Goal: Transaction & Acquisition: Obtain resource

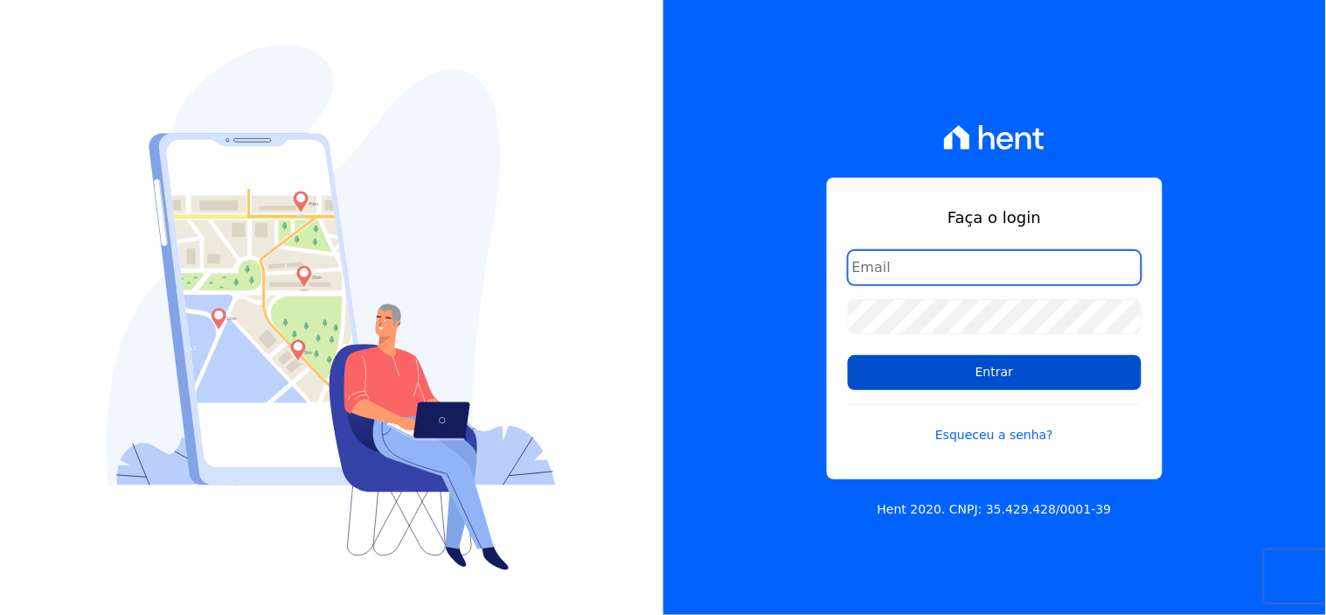
type input "[EMAIL_ADDRESS][DOMAIN_NAME]"
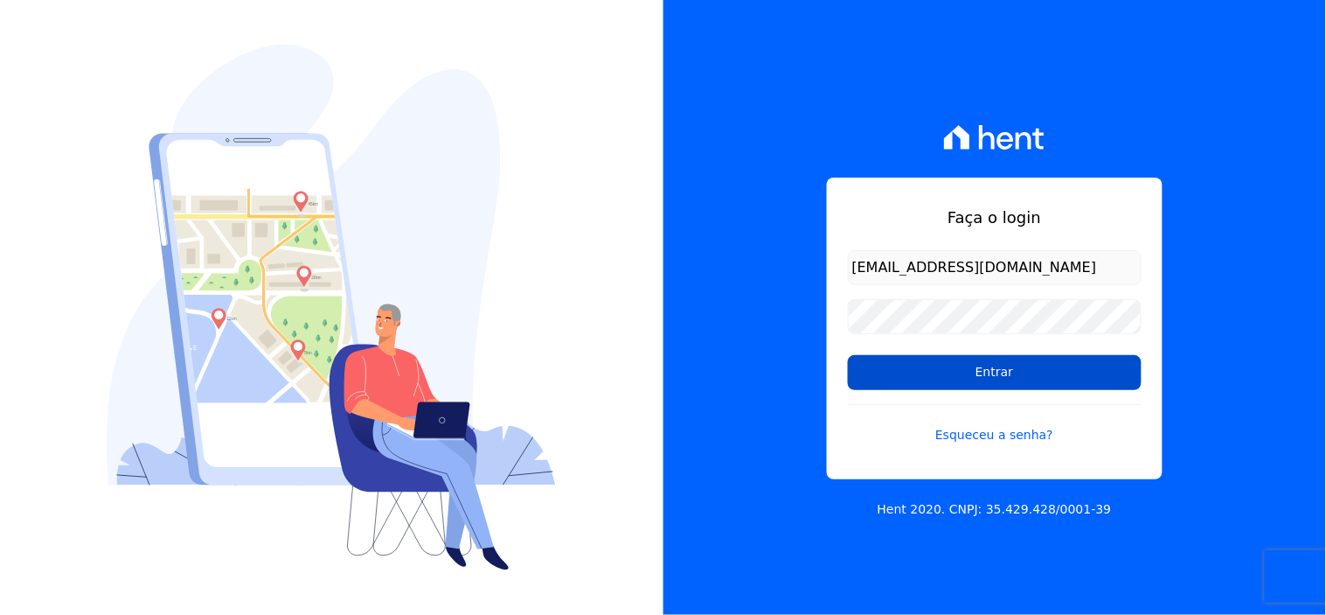
click at [1030, 382] on input "Entrar" at bounding box center [995, 372] width 294 height 35
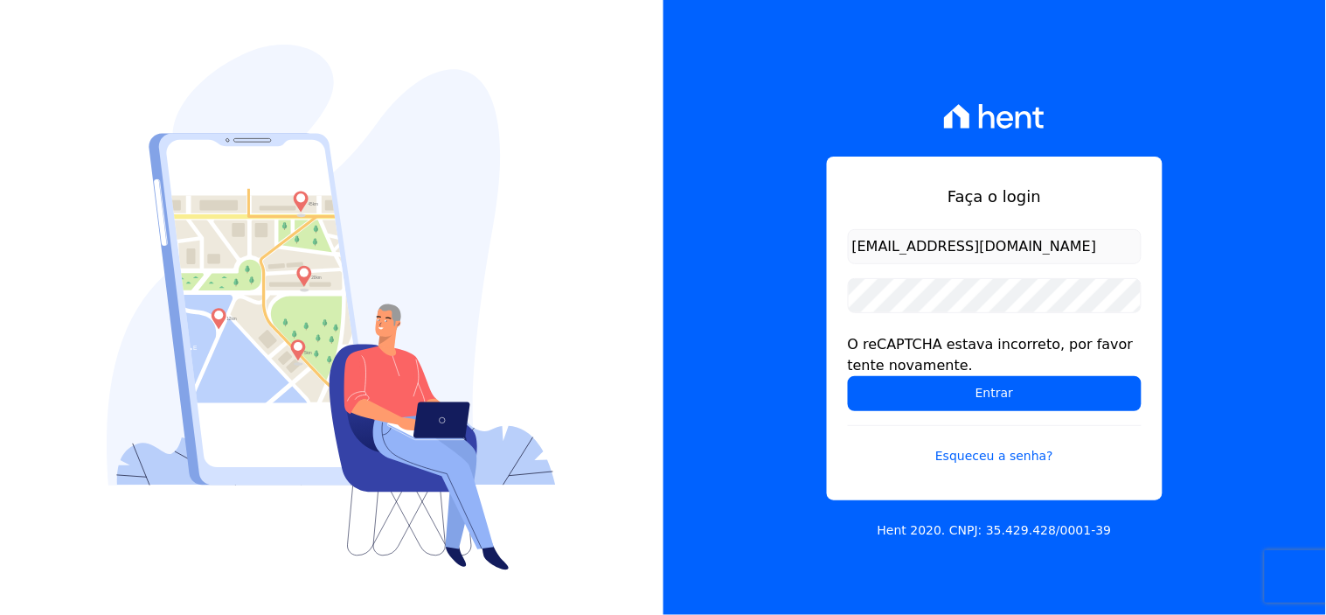
click at [845, 394] on div "Faça o login rgsilva@genesisempreendimentos.com.br O reCAPTCHA estava incorreto…" at bounding box center [995, 329] width 336 height 344
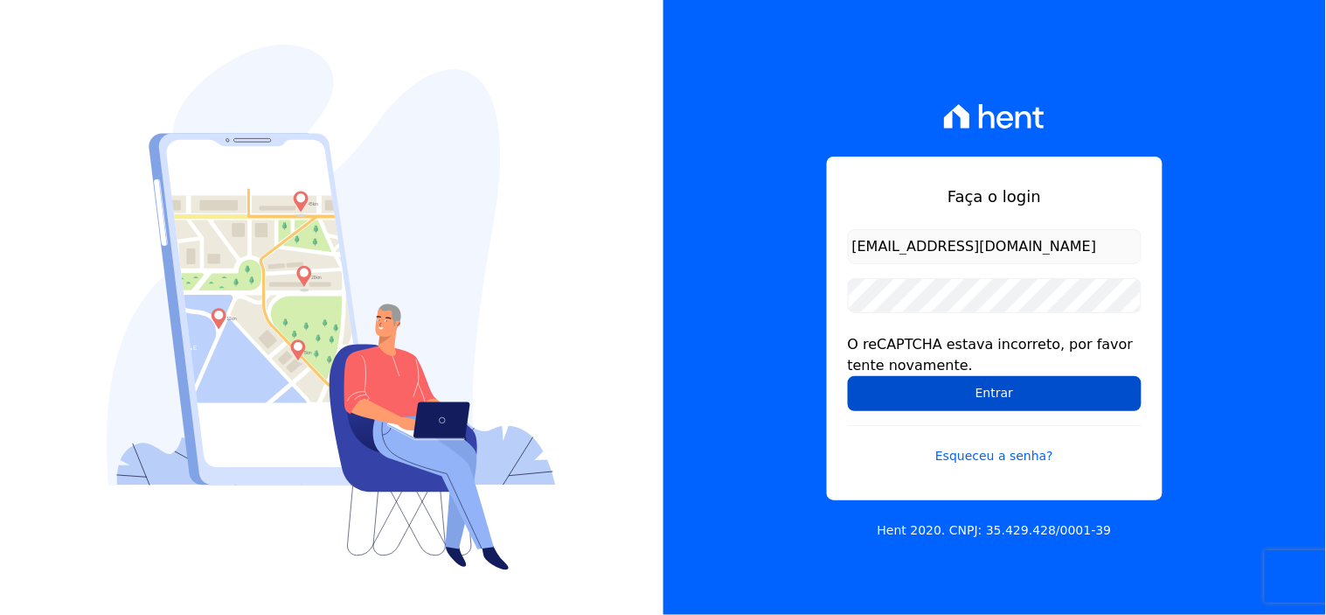
click at [967, 395] on input "Entrar" at bounding box center [995, 393] width 294 height 35
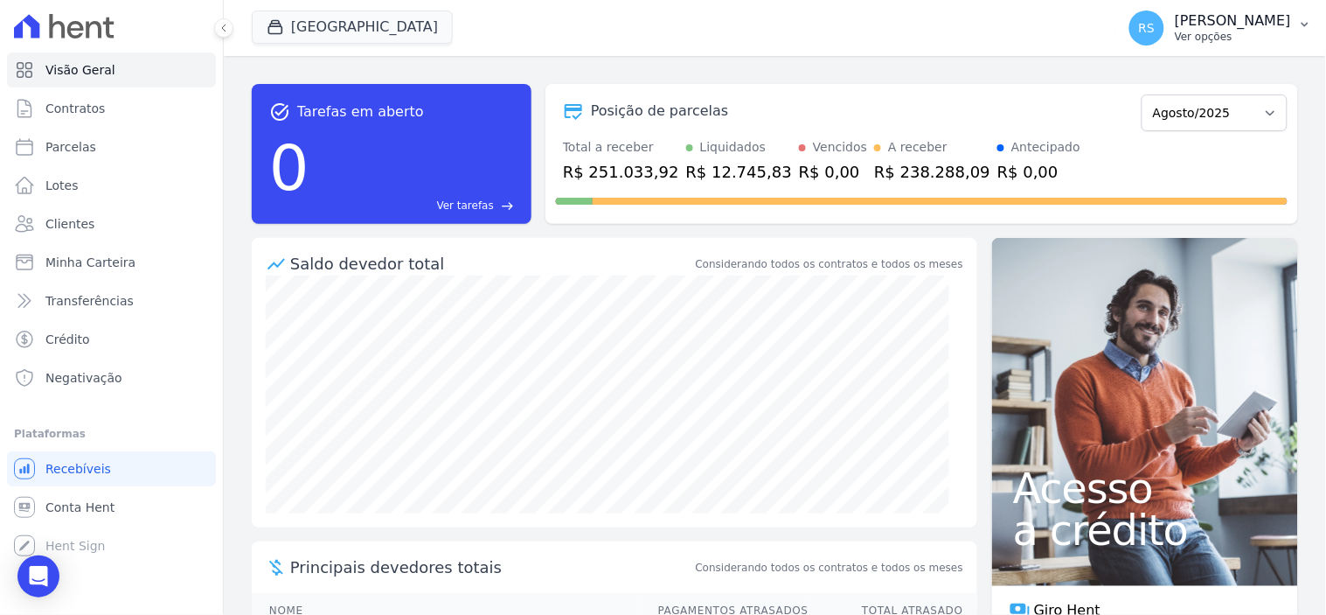
click at [1225, 31] on p "Ver opções" at bounding box center [1233, 37] width 116 height 14
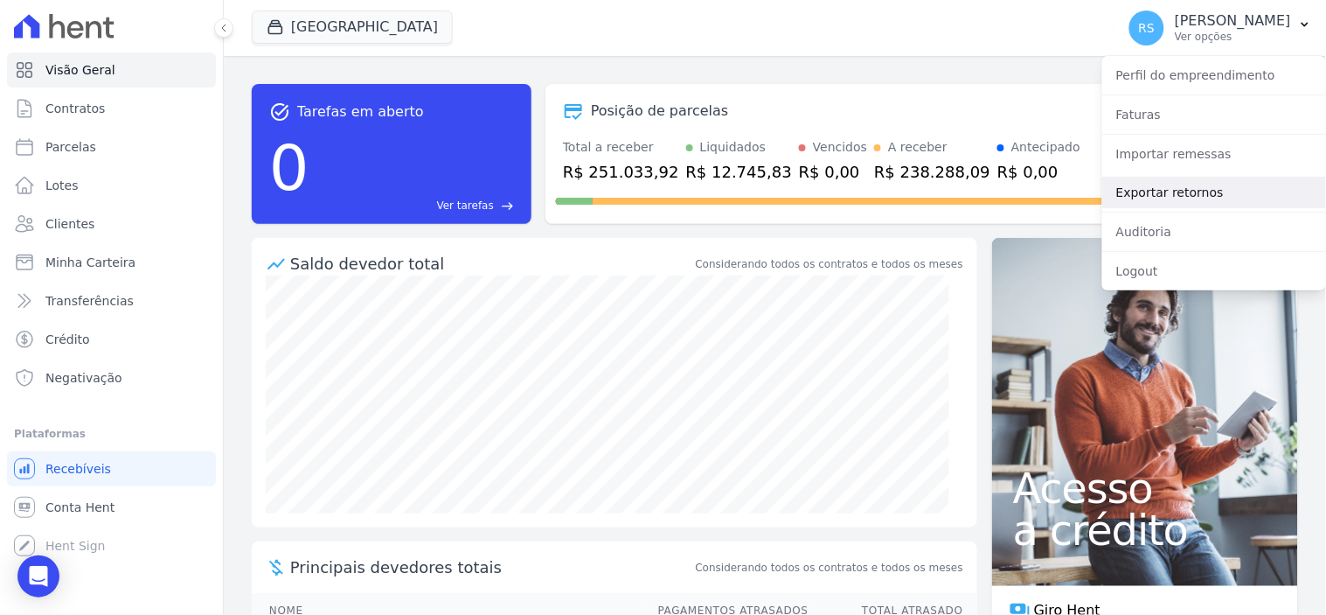
click at [1158, 202] on link "Exportar retornos" at bounding box center [1215, 192] width 224 height 31
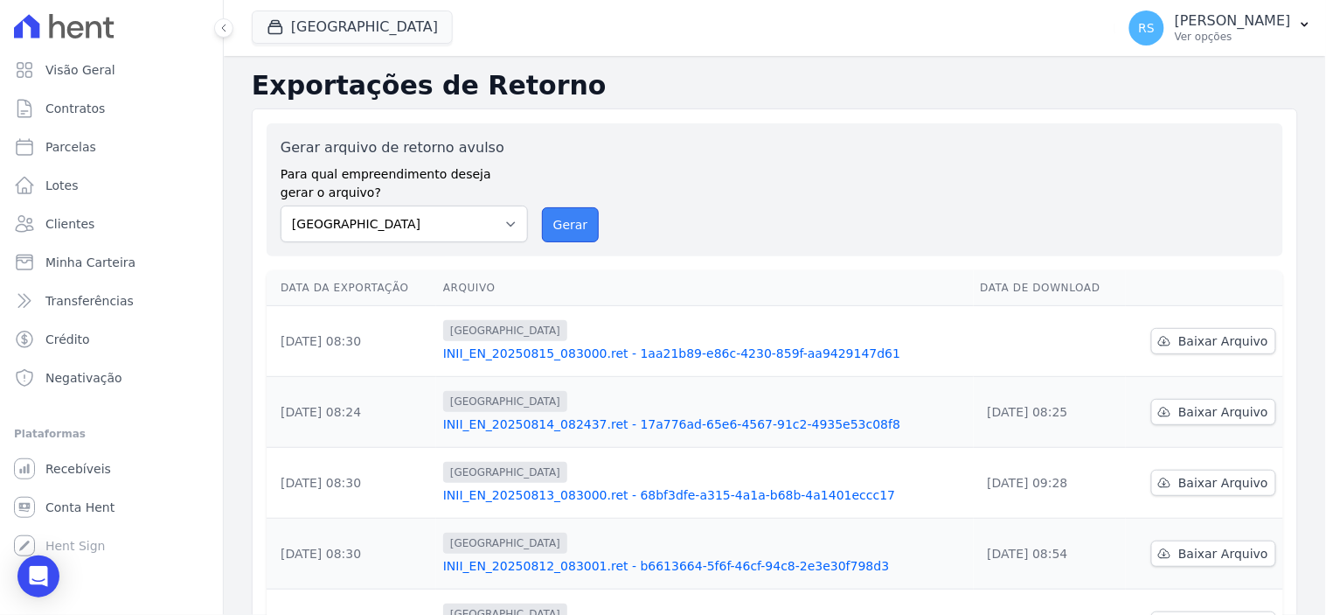
click at [546, 230] on button "Gerar" at bounding box center [571, 224] width 58 height 35
click at [563, 238] on button "Gerar" at bounding box center [571, 224] width 58 height 35
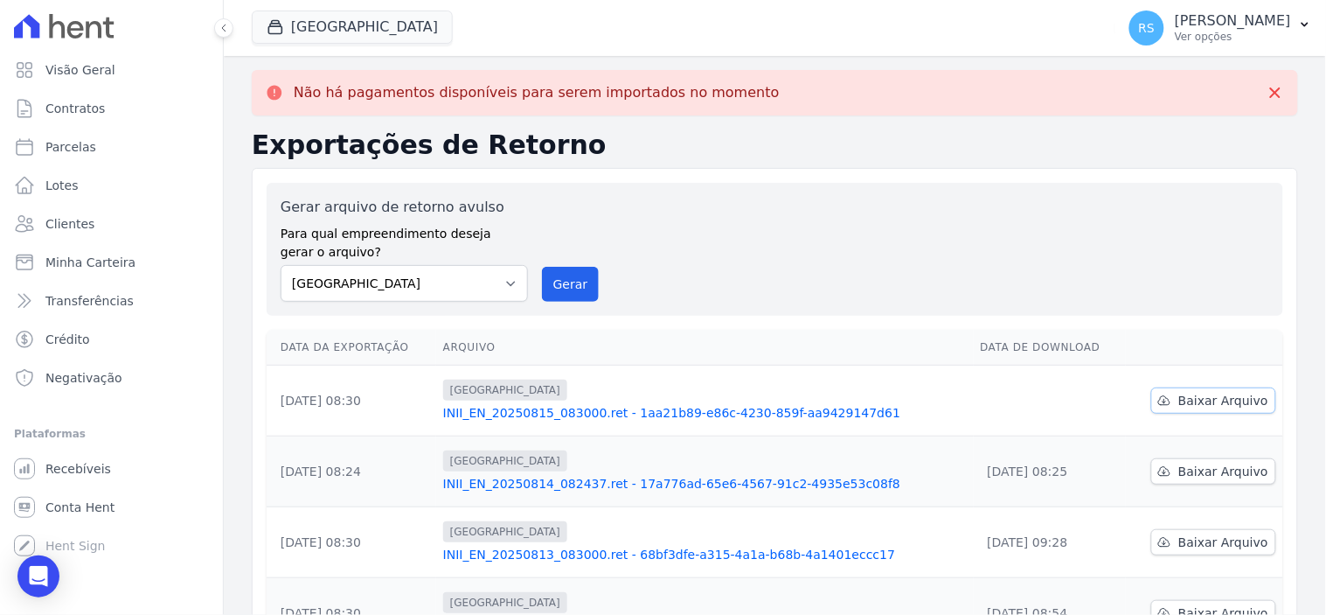
click at [1212, 395] on span "Baixar Arquivo" at bounding box center [1224, 400] width 90 height 17
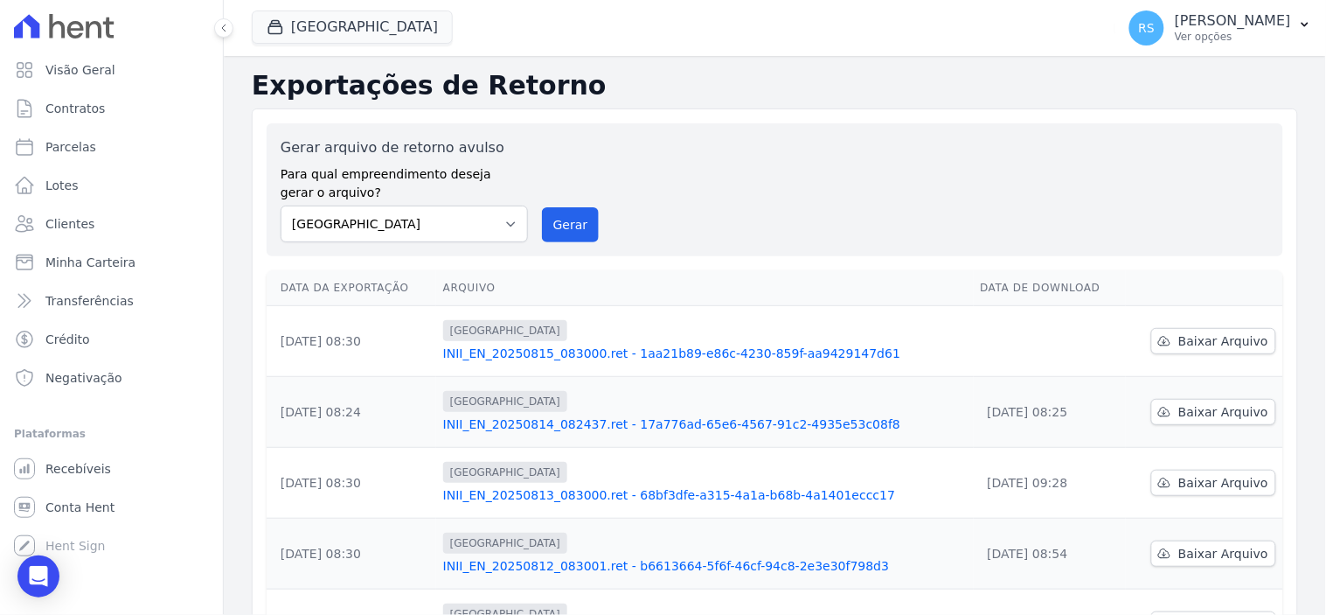
drag, startPoint x: 1212, startPoint y: 395, endPoint x: 733, endPoint y: 197, distance: 518.6
click at [733, 197] on div "Gerar arquivo de retorno avulso Para qual empreendimento deseja gerar o arquivo…" at bounding box center [775, 189] width 989 height 105
click at [120, 456] on link "Recebíveis" at bounding box center [111, 468] width 209 height 35
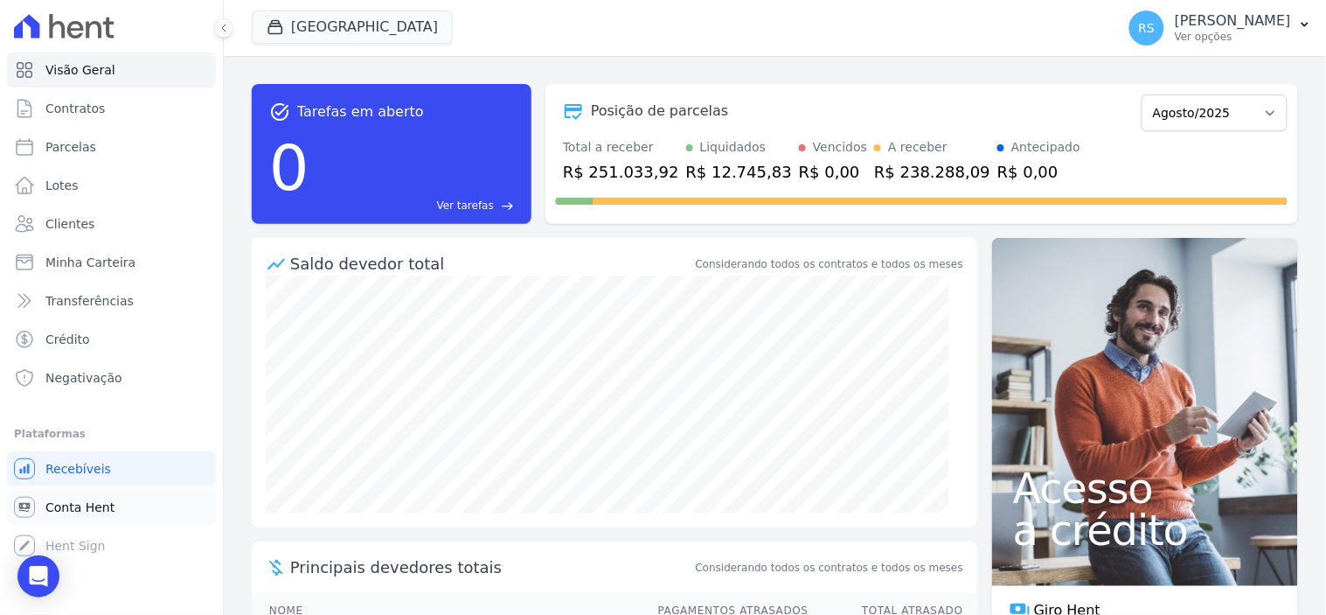
click at [99, 504] on span "Conta Hent" at bounding box center [79, 506] width 69 height 17
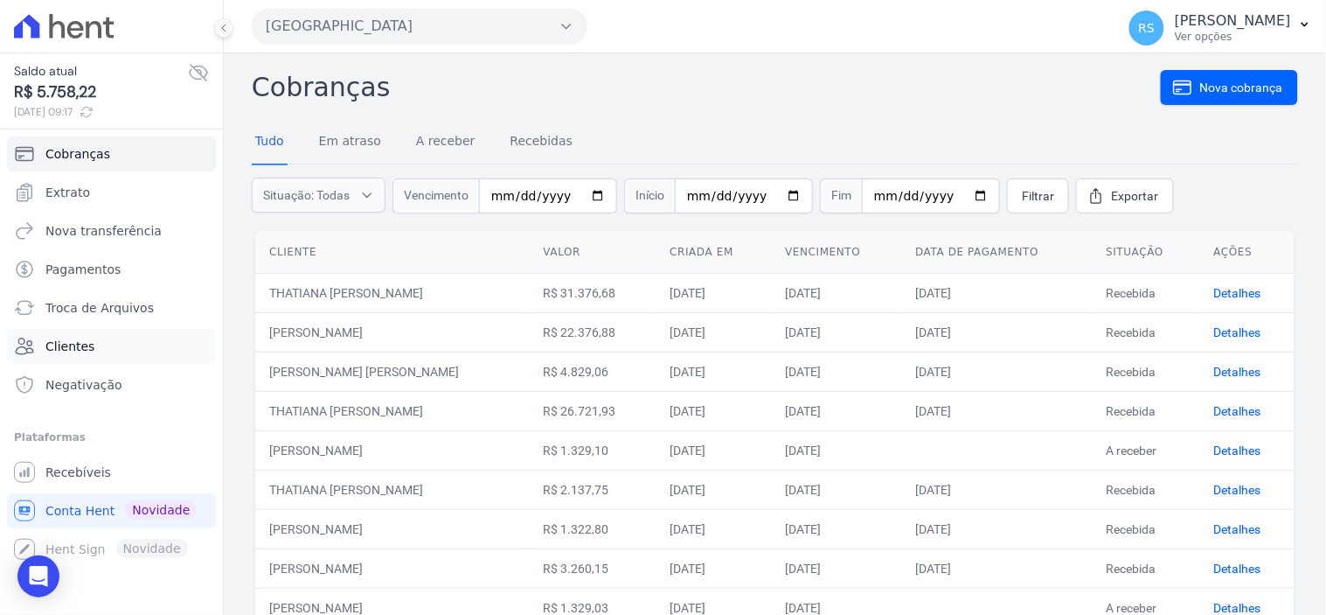
click at [90, 348] on link "Clientes" at bounding box center [111, 346] width 209 height 35
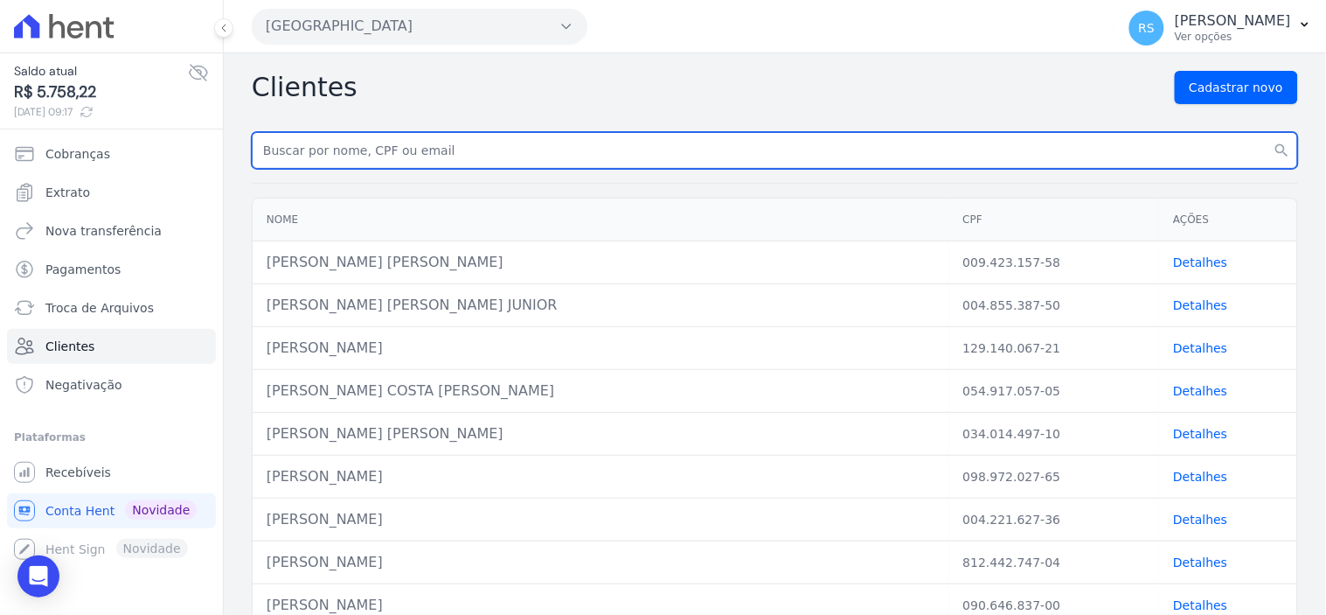
click at [430, 147] on input "text" at bounding box center [775, 150] width 1047 height 37
type input "[PERSON_NAME] maga"
click at [1267, 132] on button "search" at bounding box center [1282, 150] width 31 height 37
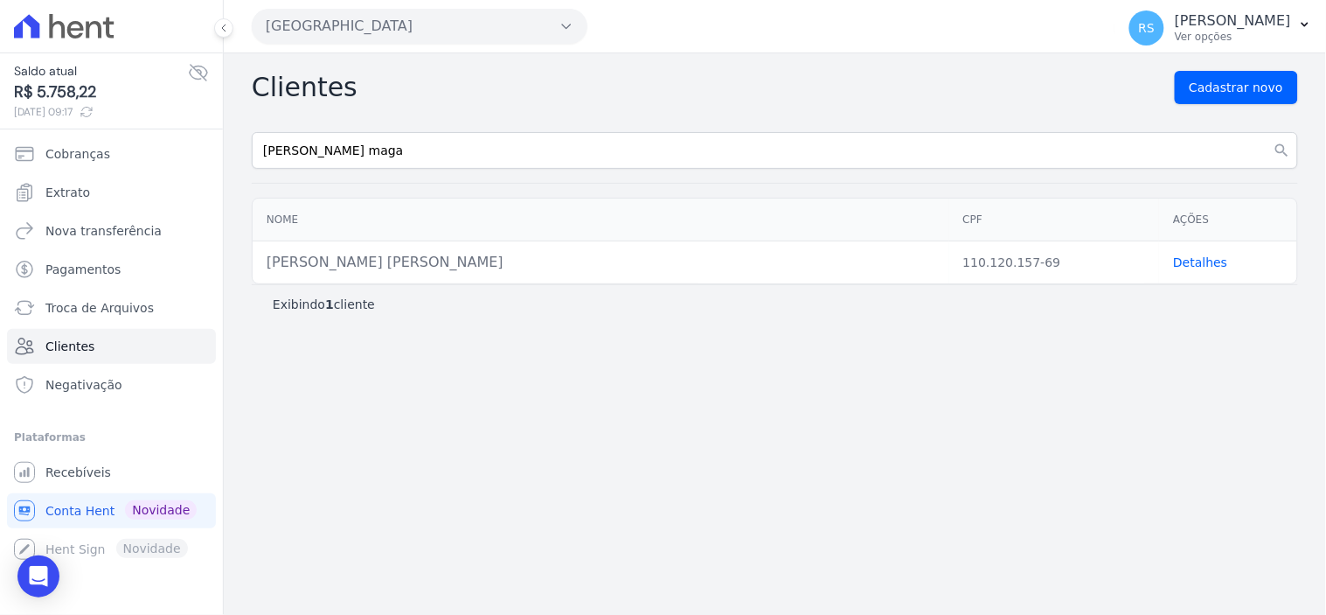
click at [1208, 267] on link "Detalhes" at bounding box center [1200, 262] width 54 height 14
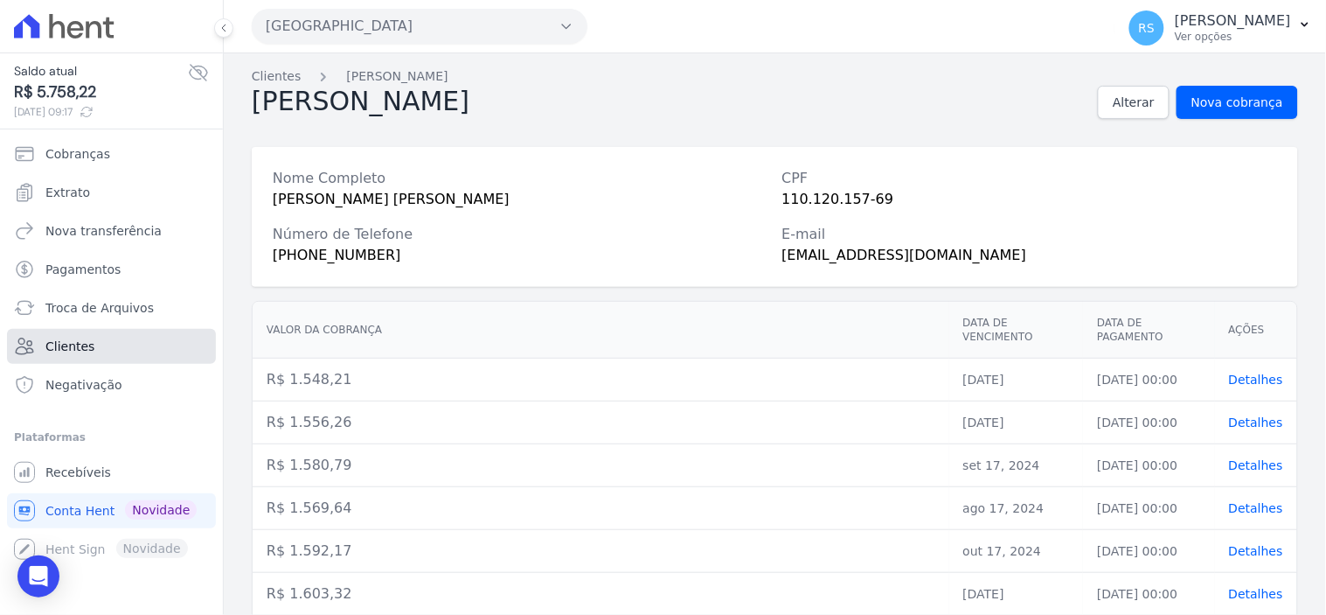
click at [133, 358] on link "Clientes" at bounding box center [111, 346] width 209 height 35
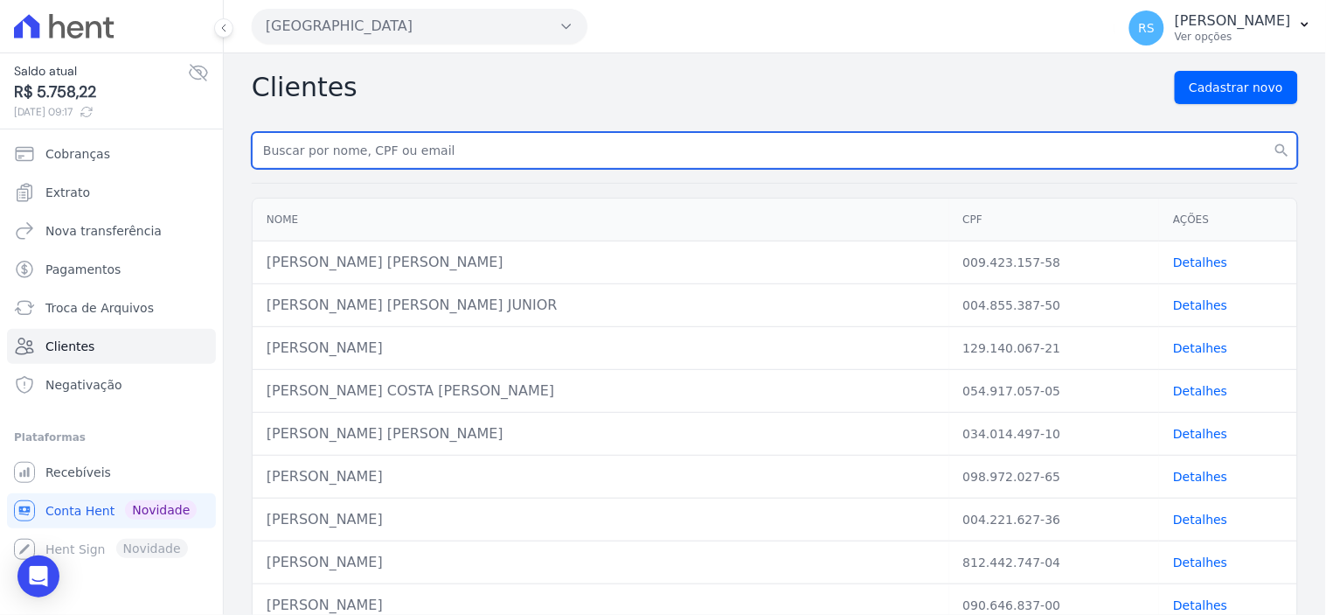
click at [417, 151] on input "text" at bounding box center [775, 150] width 1047 height 37
type input "[PERSON_NAME] do"
click at [1267, 132] on button "search" at bounding box center [1282, 150] width 31 height 37
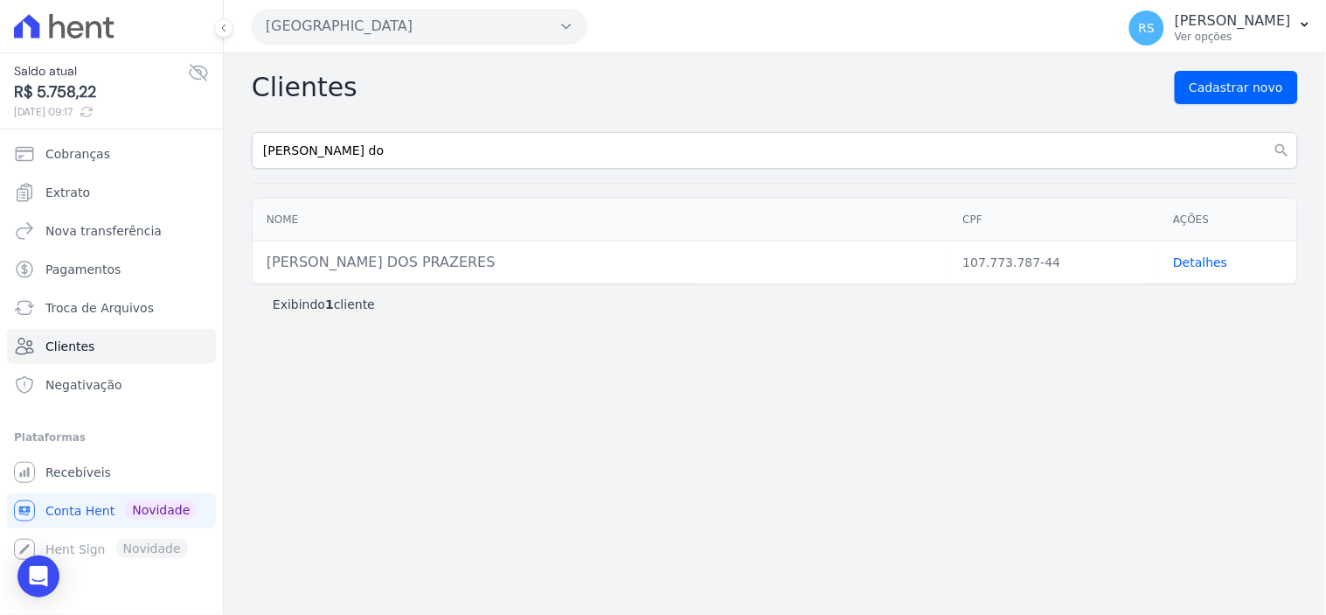
click at [1212, 266] on link "Detalhes" at bounding box center [1200, 262] width 54 height 14
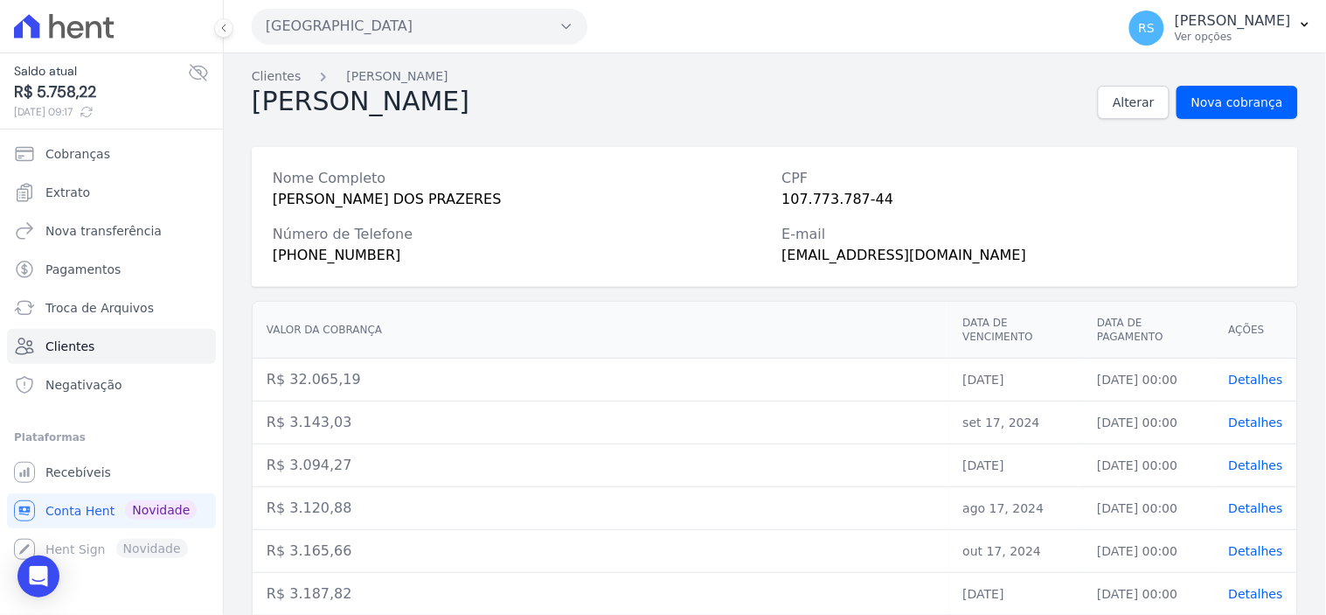
scroll to position [484, 0]
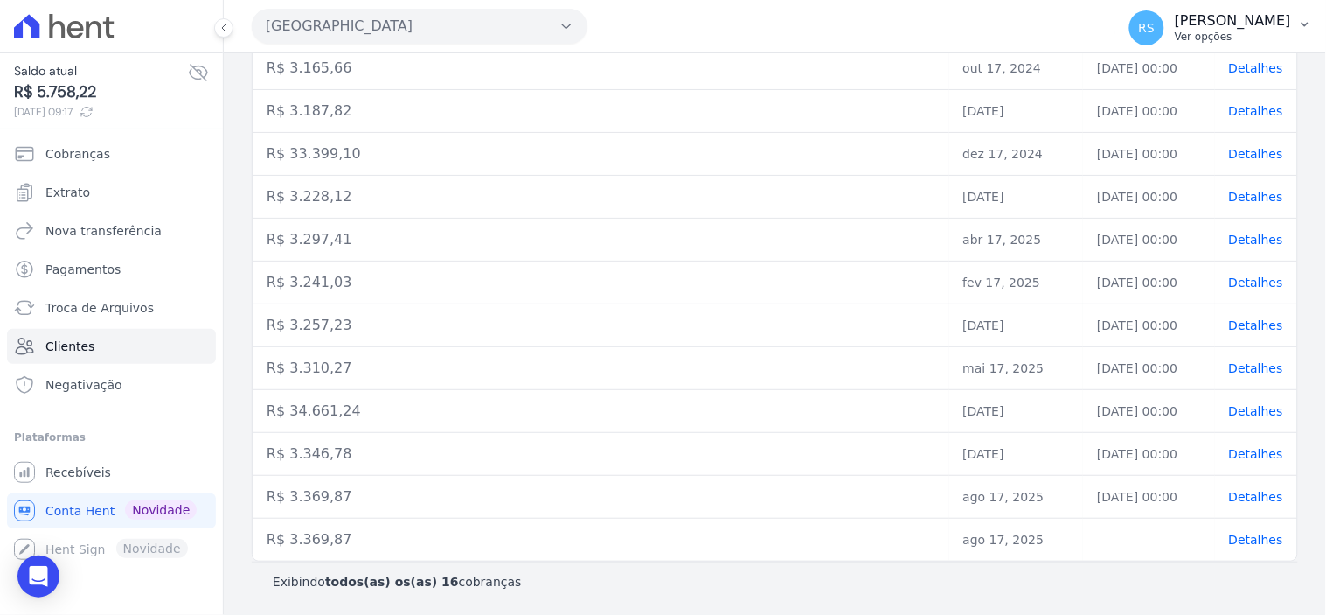
click at [1236, 39] on p "Ver opções" at bounding box center [1233, 37] width 116 height 14
click at [88, 467] on span "Recebíveis" at bounding box center [78, 471] width 66 height 17
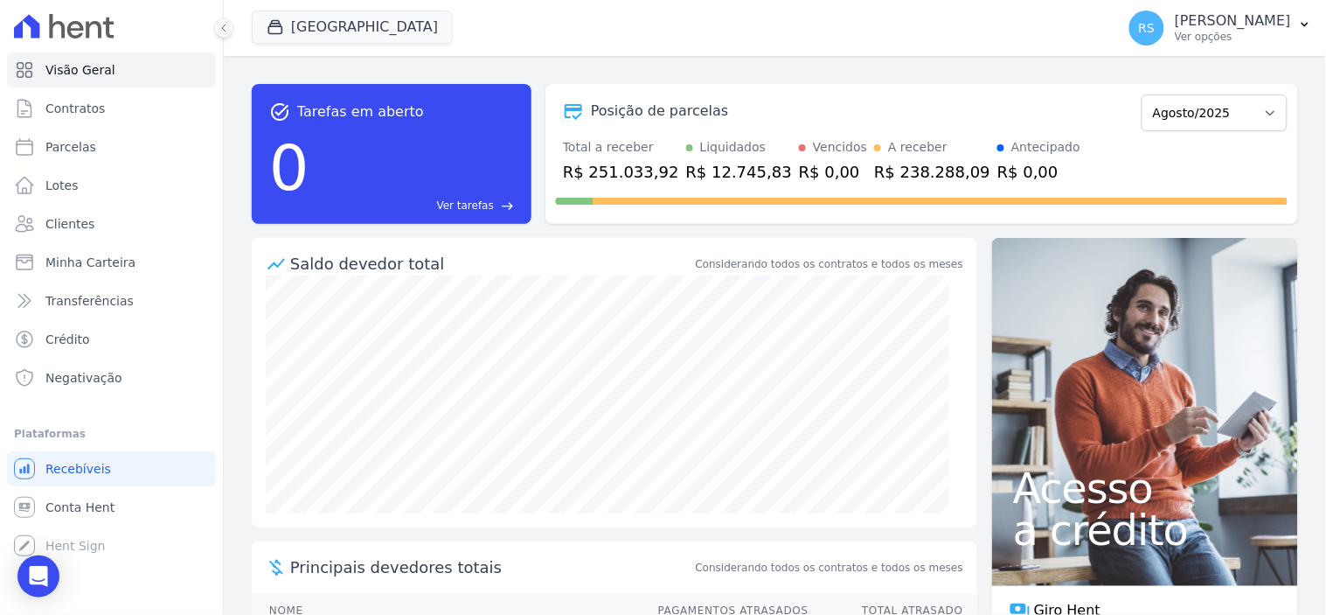
click at [1298, 33] on button "RS [PERSON_NAME] Ver opções" at bounding box center [1221, 27] width 211 height 49
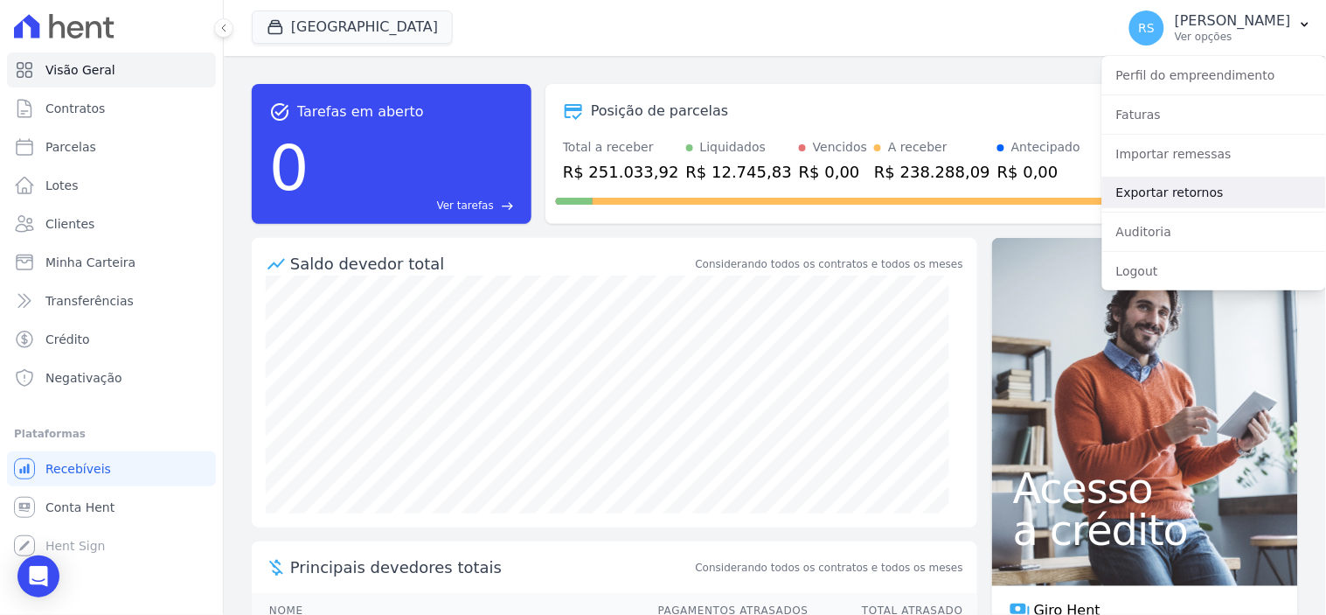
click at [1215, 193] on link "Exportar retornos" at bounding box center [1215, 192] width 224 height 31
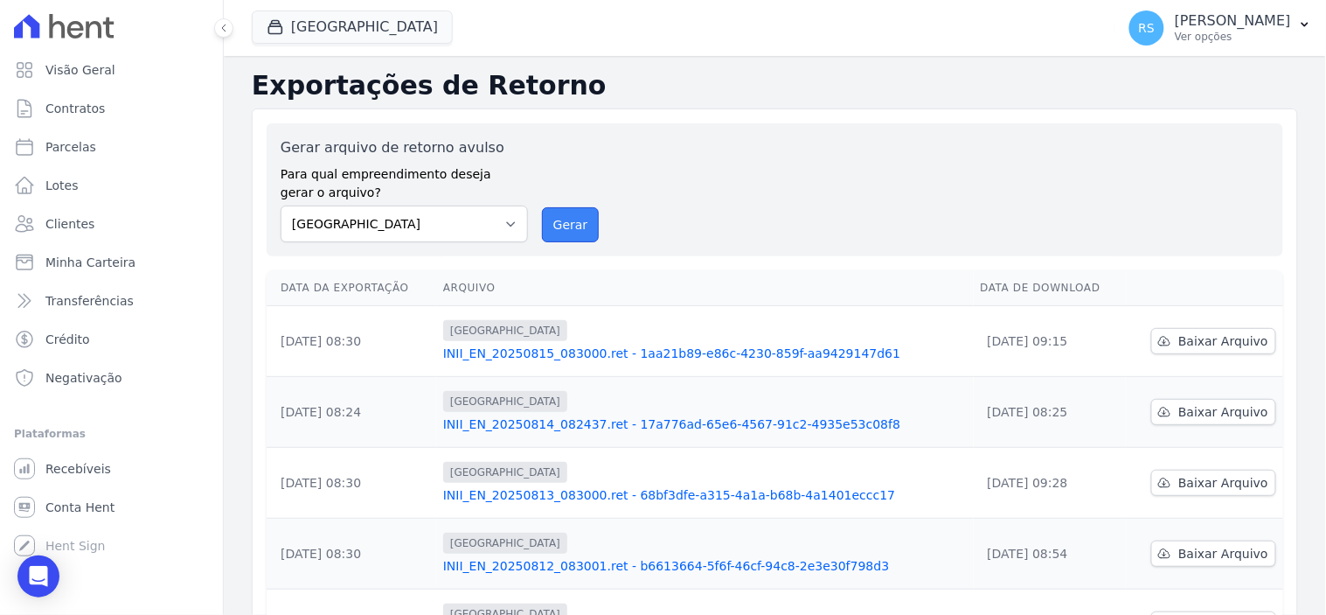
click at [578, 233] on button "Gerar" at bounding box center [571, 224] width 58 height 35
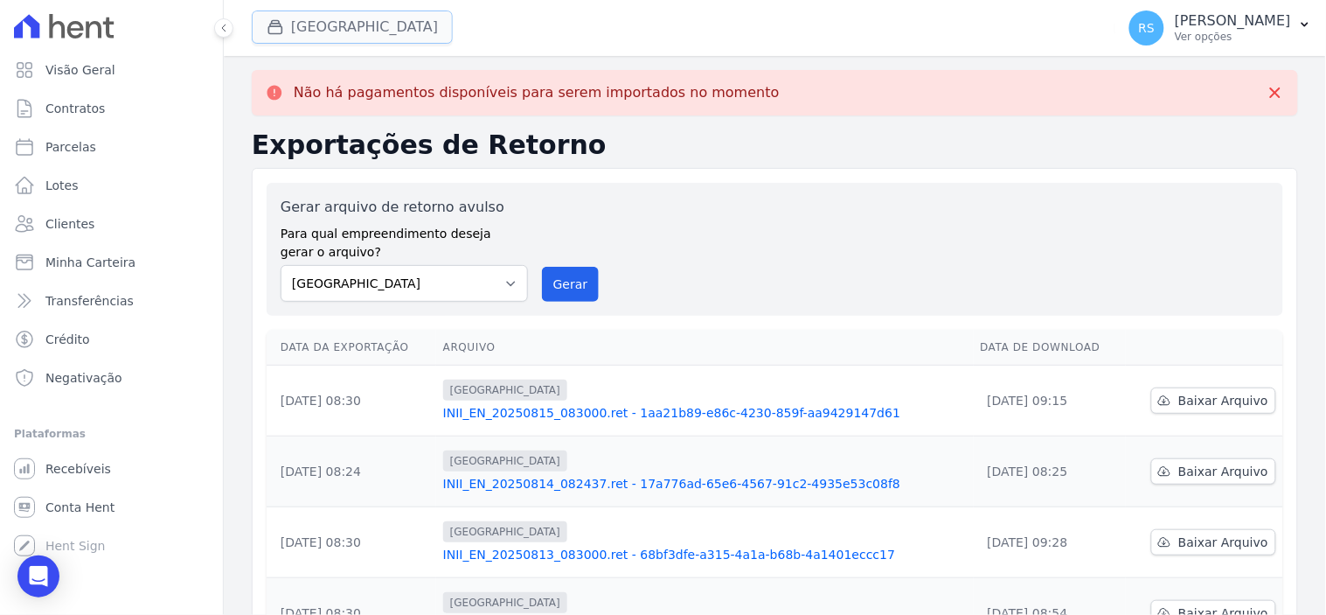
click at [381, 35] on button "[GEOGRAPHIC_DATA]" at bounding box center [352, 26] width 201 height 33
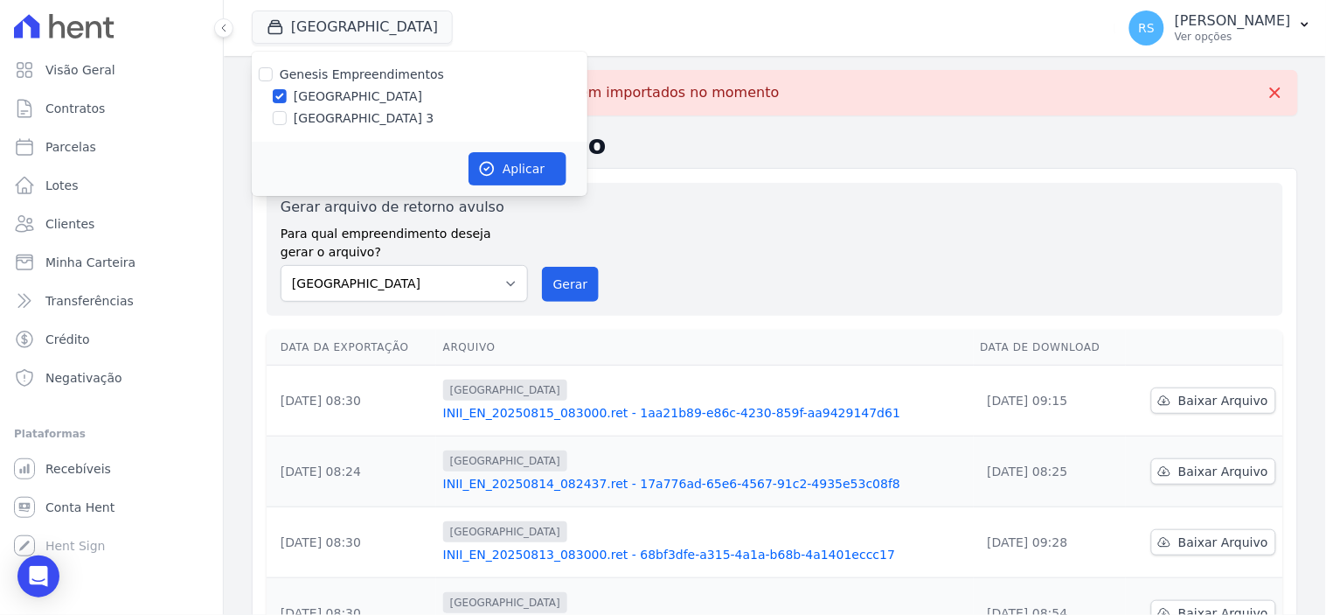
click at [373, 125] on label "[GEOGRAPHIC_DATA] 3" at bounding box center [364, 118] width 141 height 18
click at [287, 125] on input "[GEOGRAPHIC_DATA] 3" at bounding box center [280, 118] width 14 height 14
checkbox input "true"
click at [387, 101] on label "[GEOGRAPHIC_DATA]" at bounding box center [358, 96] width 129 height 18
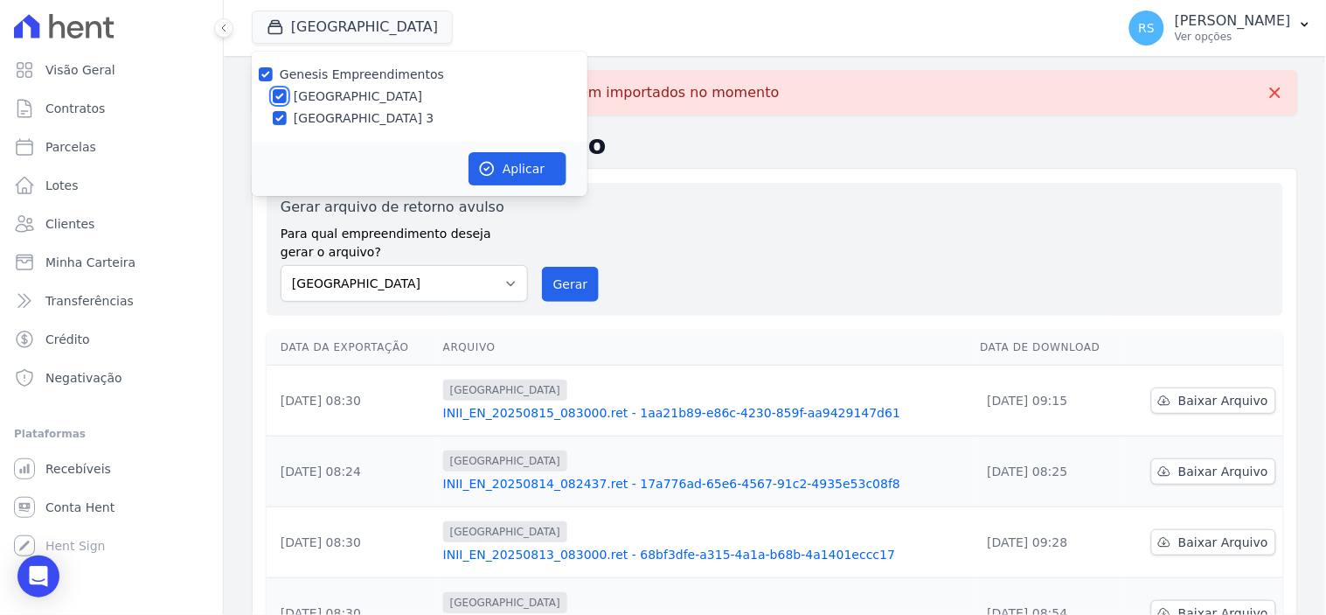
click at [287, 101] on input "[GEOGRAPHIC_DATA]" at bounding box center [280, 96] width 14 height 14
checkbox input "false"
click at [495, 160] on icon "button" at bounding box center [486, 168] width 17 height 17
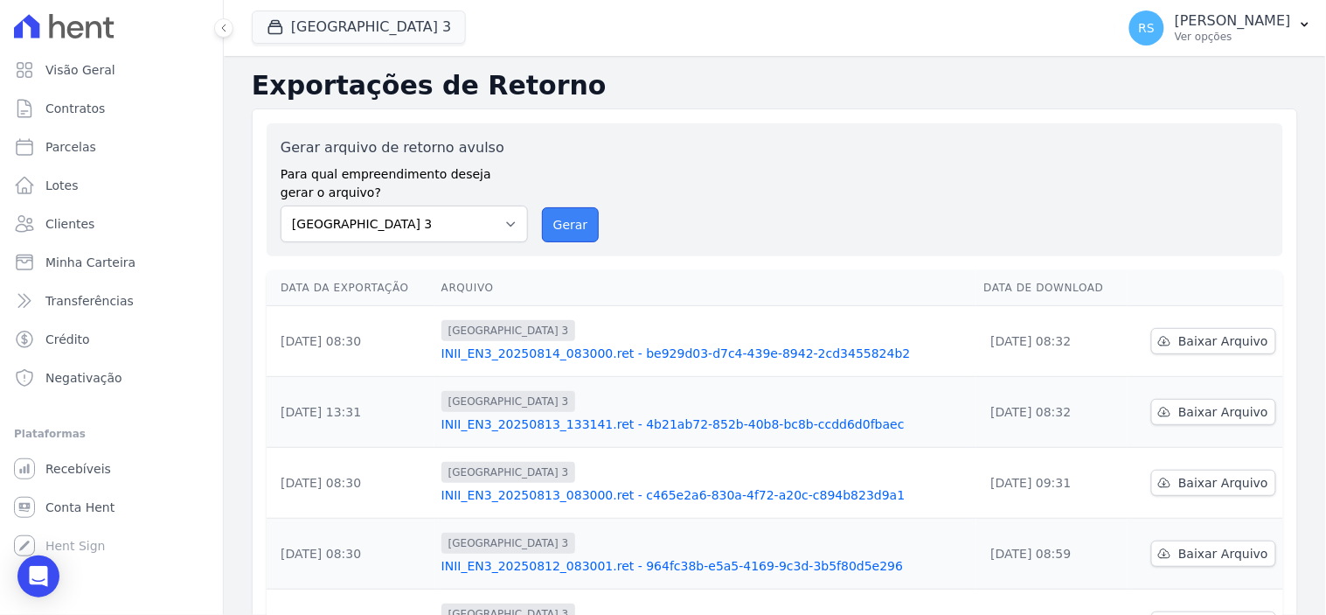
click at [558, 221] on button "Gerar" at bounding box center [571, 224] width 58 height 35
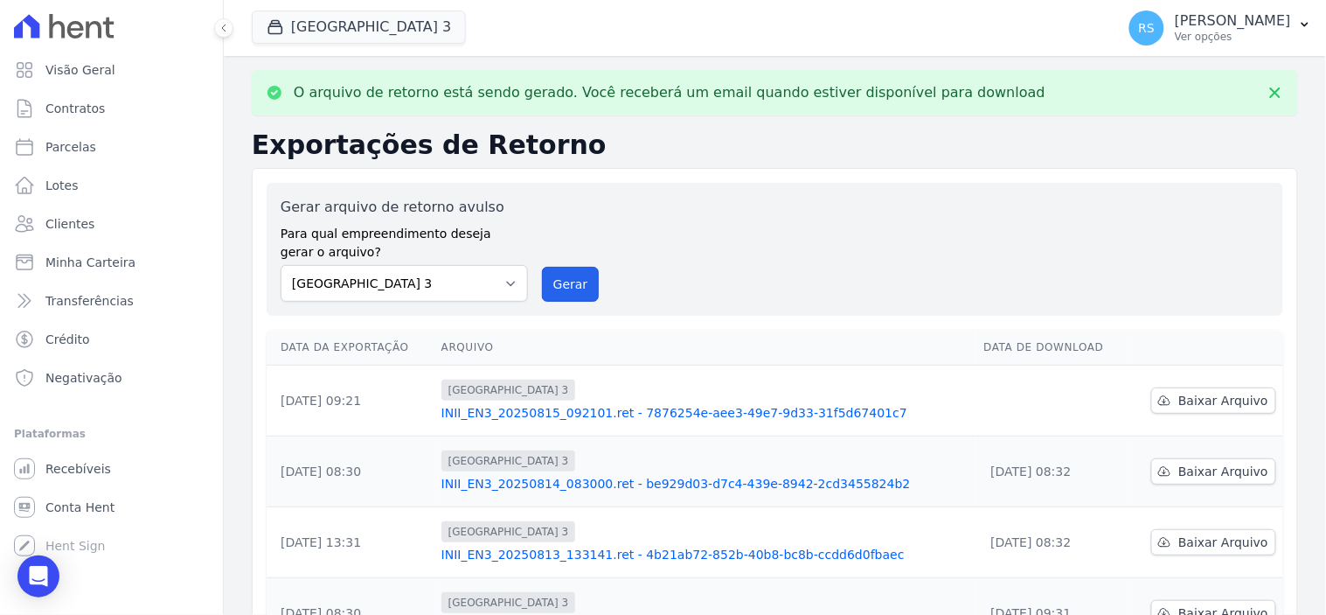
click at [553, 277] on button "Gerar" at bounding box center [571, 284] width 58 height 35
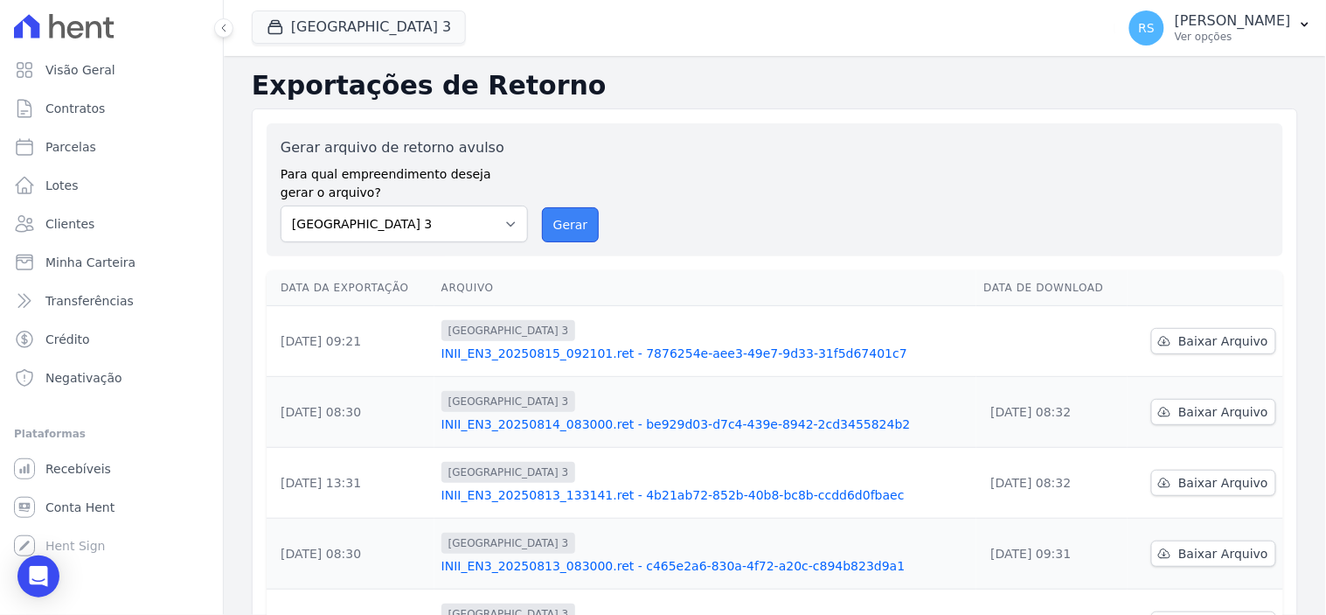
click at [569, 225] on button "Gerar" at bounding box center [571, 224] width 58 height 35
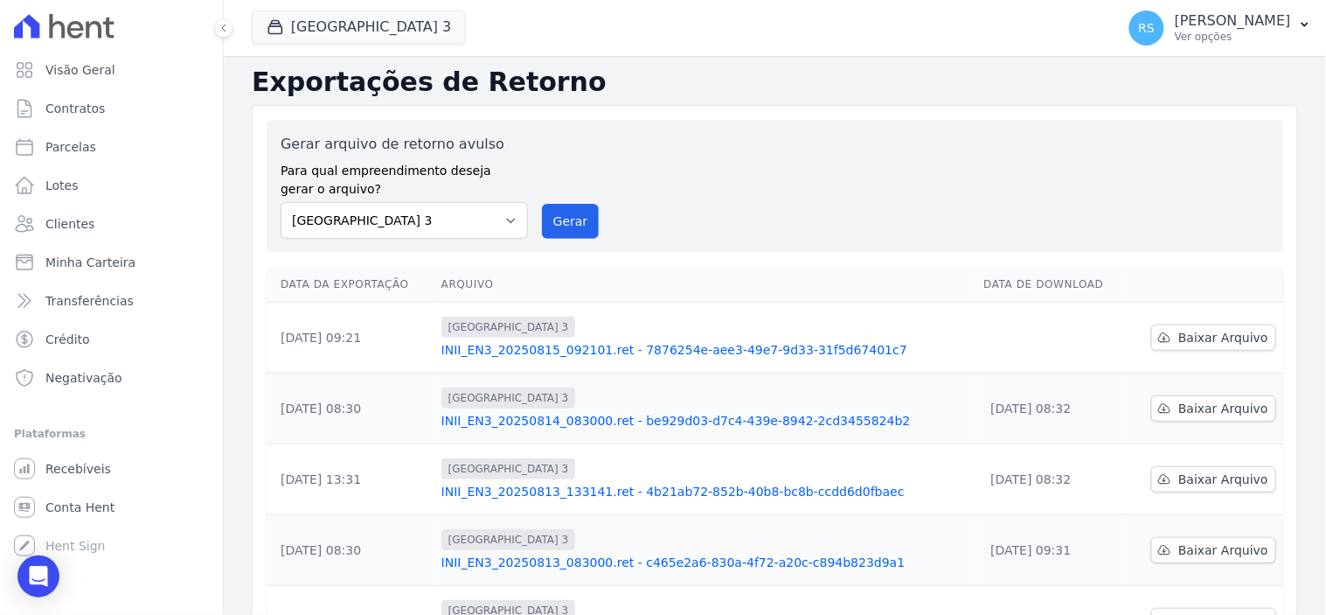
scroll to position [97, 0]
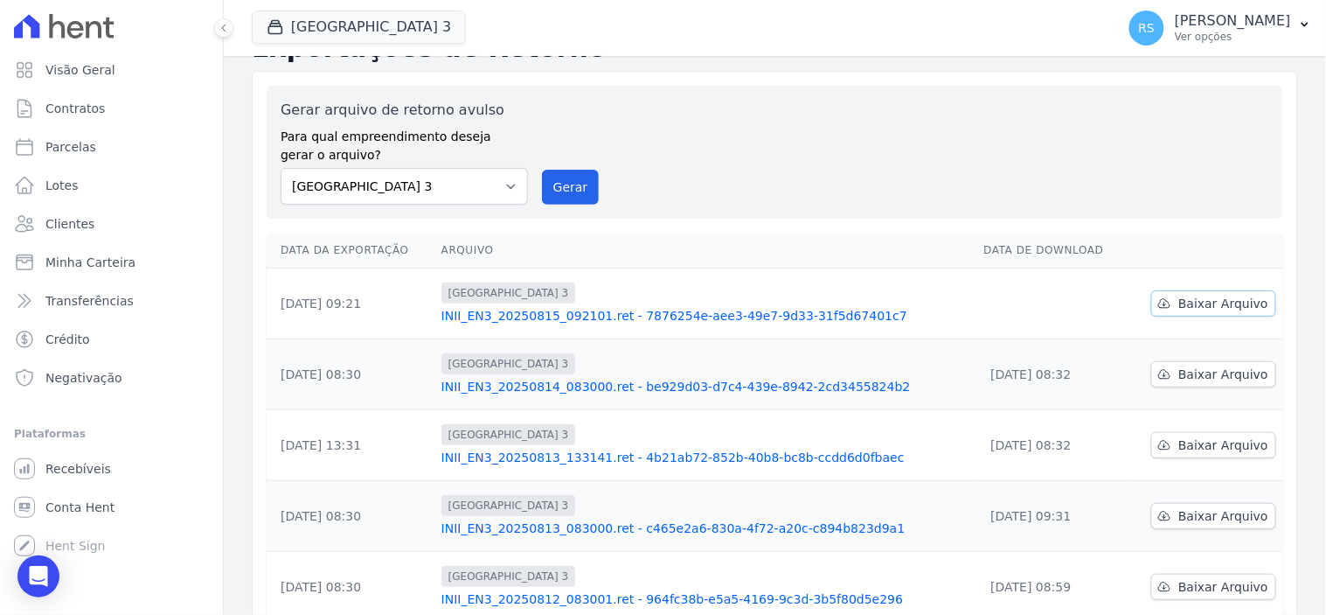
click at [1228, 302] on span "Baixar Arquivo" at bounding box center [1224, 303] width 90 height 17
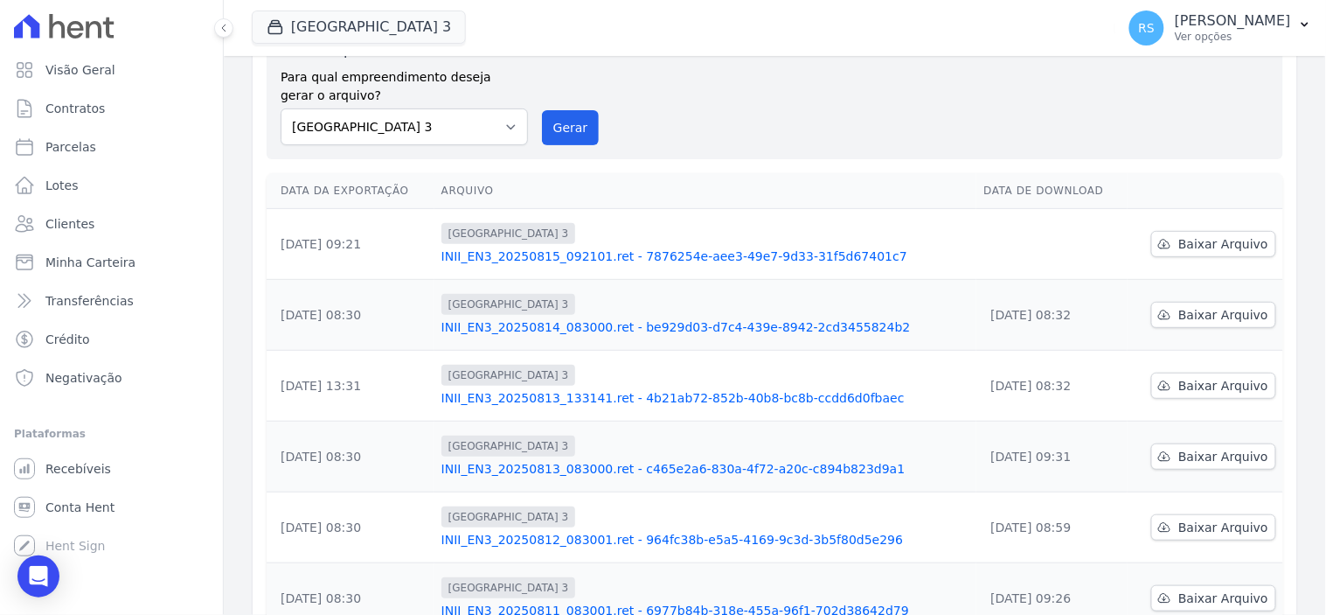
scroll to position [37, 0]
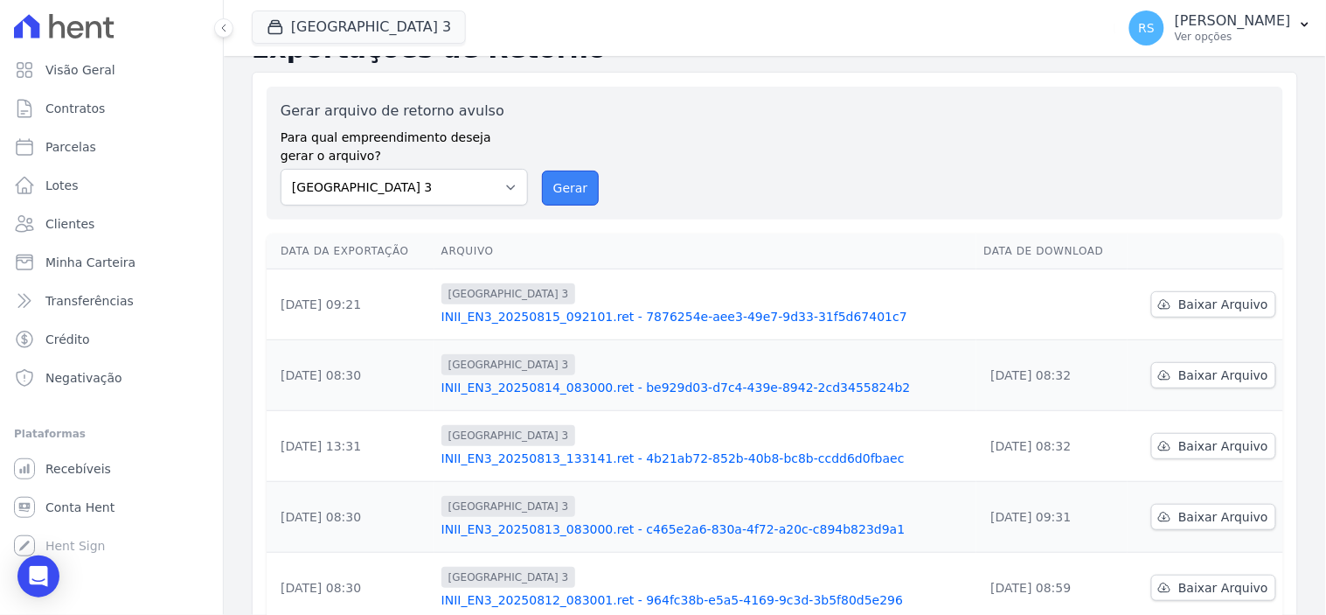
click at [547, 170] on button "Gerar" at bounding box center [571, 187] width 58 height 35
